Goal: Use online tool/utility: Utilize a website feature to perform a specific function

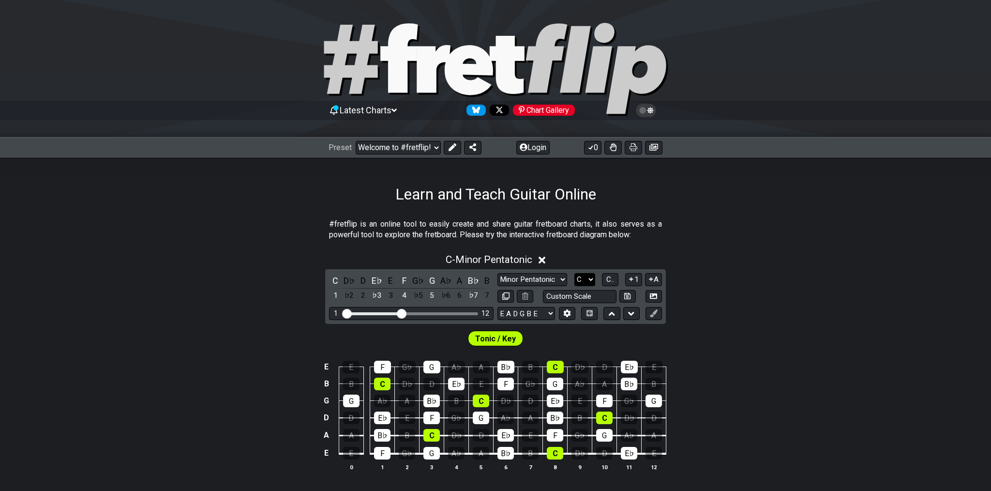
click at [574, 273] on select "A♭ A A♯ B♭ B C C♯ D♭ D D♯ E♭ E F F♯ G♭ G G♯" at bounding box center [584, 279] width 21 height 13
select select "E"
click option "E" at bounding box center [0, 0] width 0 height 0
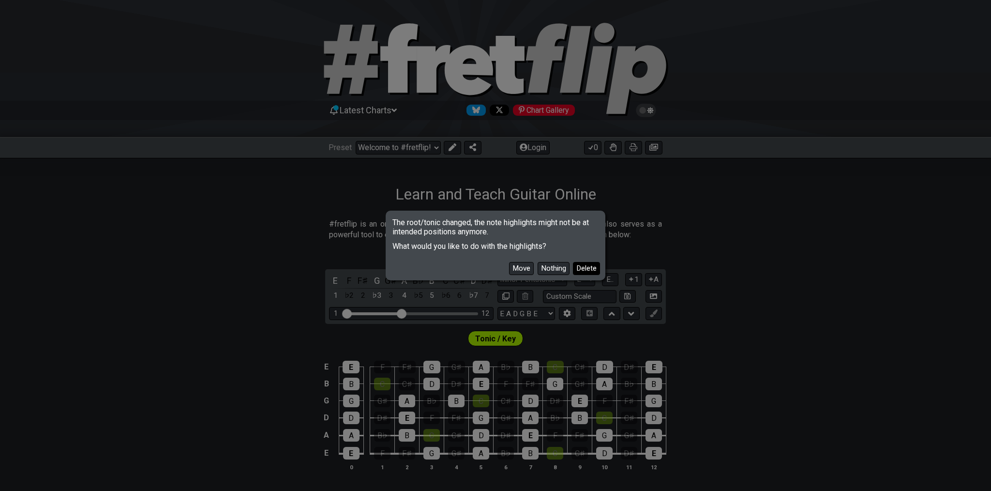
click at [582, 266] on button "Delete" at bounding box center [586, 268] width 27 height 13
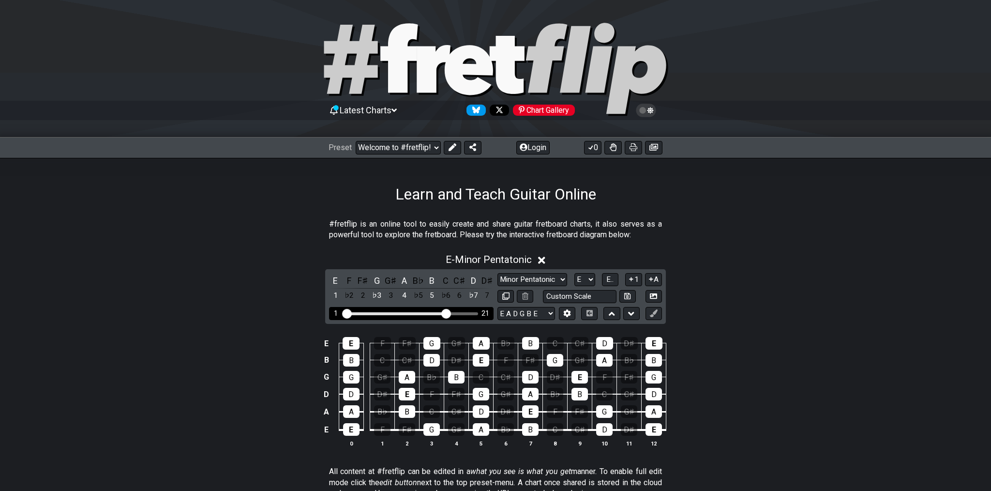
drag, startPoint x: 405, startPoint y: 314, endPoint x: 446, endPoint y: 311, distance: 41.3
click at [446, 313] on input "Visible fret range" at bounding box center [411, 313] width 137 height 0
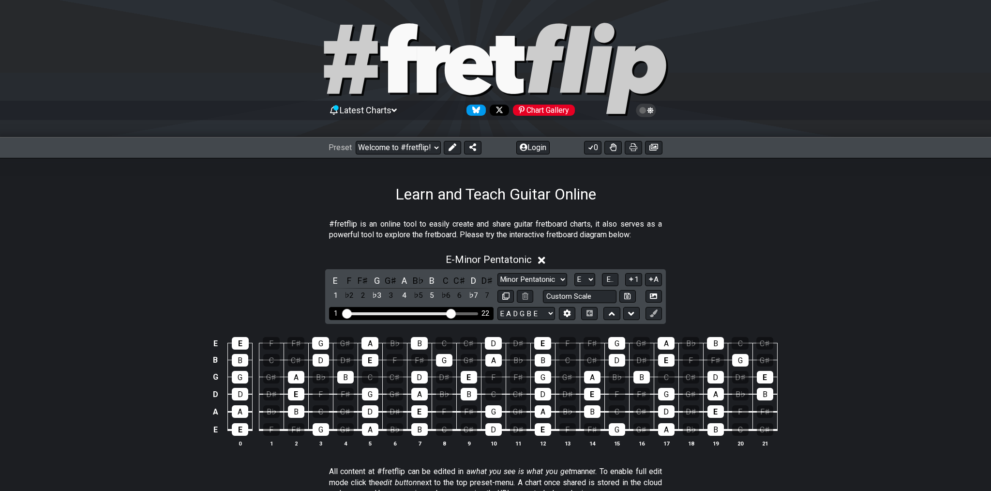
click at [449, 313] on input "Visible fret range" at bounding box center [411, 313] width 137 height 0
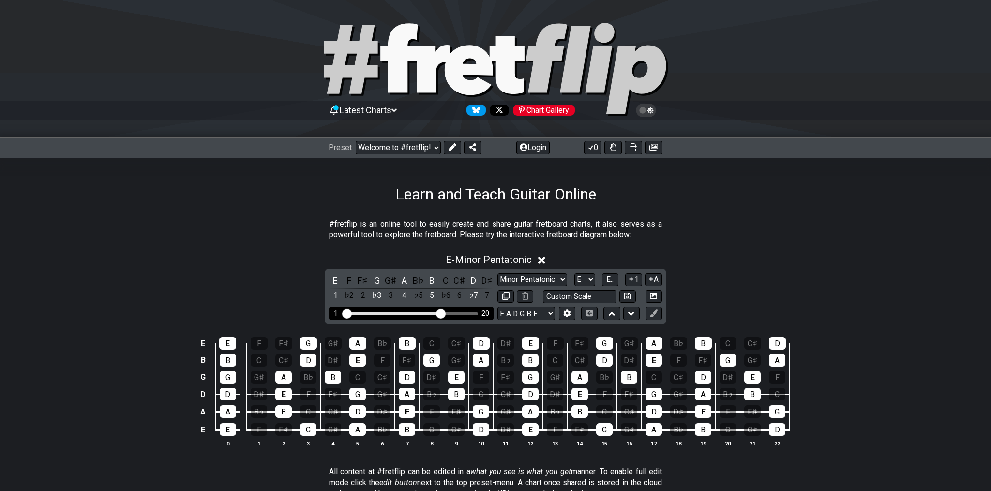
drag, startPoint x: 451, startPoint y: 313, endPoint x: 443, endPoint y: 311, distance: 8.0
click at [443, 313] on input "Visible fret range" at bounding box center [411, 313] width 137 height 0
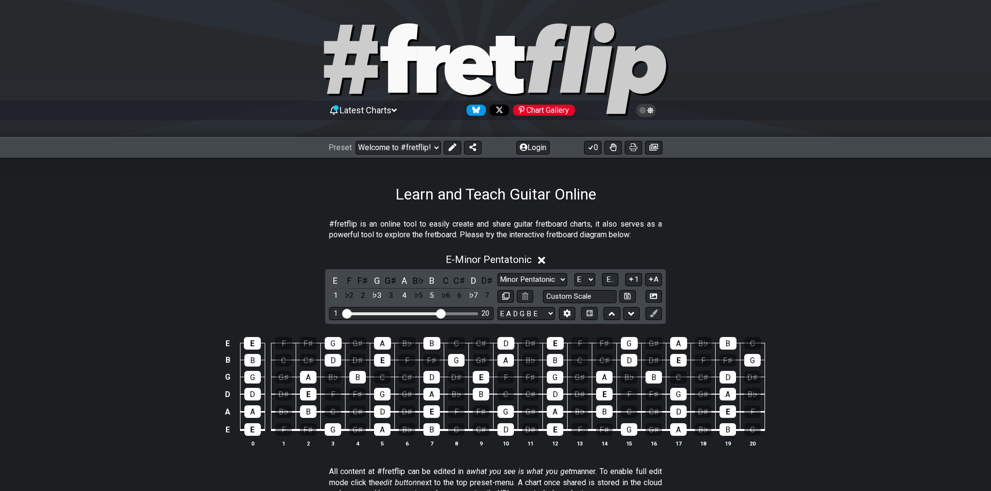
click at [720, 259] on div "E - Minor Pentatonic" at bounding box center [495, 257] width 991 height 18
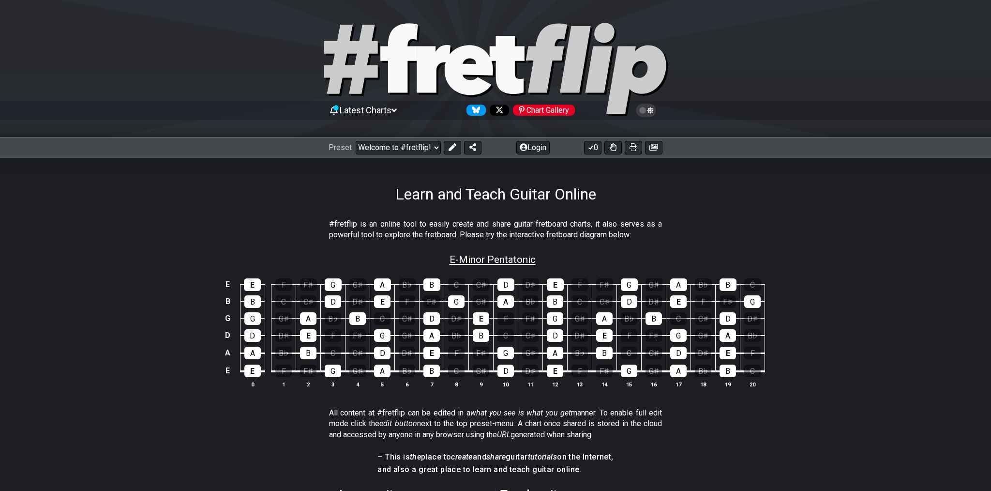
click at [490, 260] on span "E - Minor Pentatonic" at bounding box center [492, 260] width 86 height 12
select select "E"
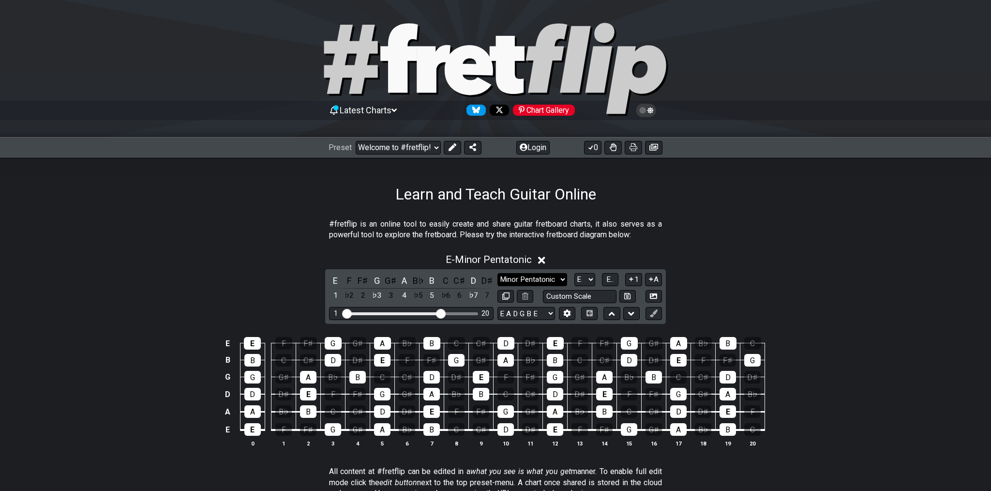
click at [497, 273] on select "Minor Pentatonic Click to edit Minor Pentatonic Major Pentatonic Minor Blues Ma…" at bounding box center [532, 279] width 70 height 13
select select "Major / [PERSON_NAME]"
click option "Major / [PERSON_NAME]" at bounding box center [0, 0] width 0 height 0
